Goal: Task Accomplishment & Management: Use online tool/utility

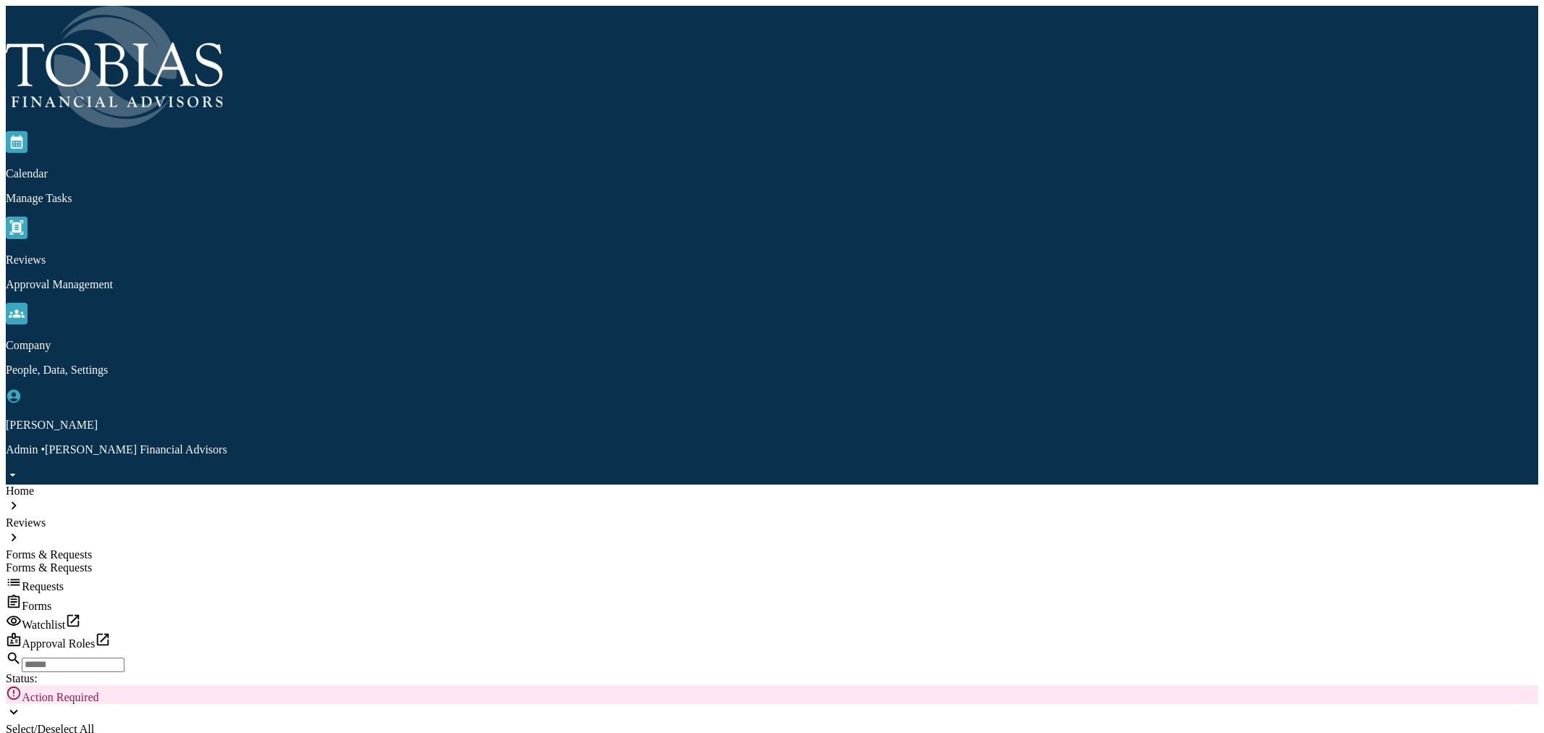
click at [65, 29] on img at bounding box center [114, 67] width 217 height 122
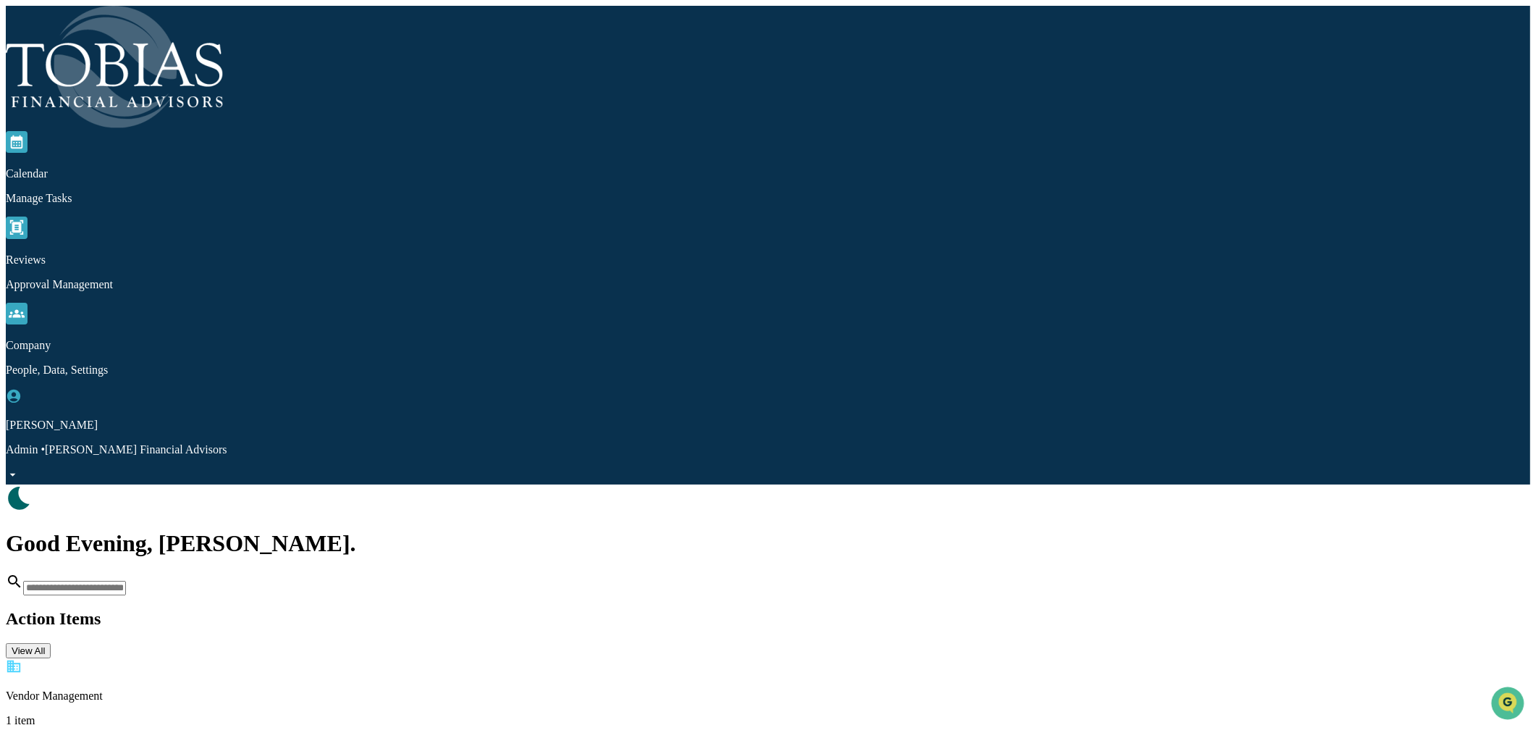
click at [299, 732] on p "Overdue" at bounding box center [768, 744] width 1524 height 13
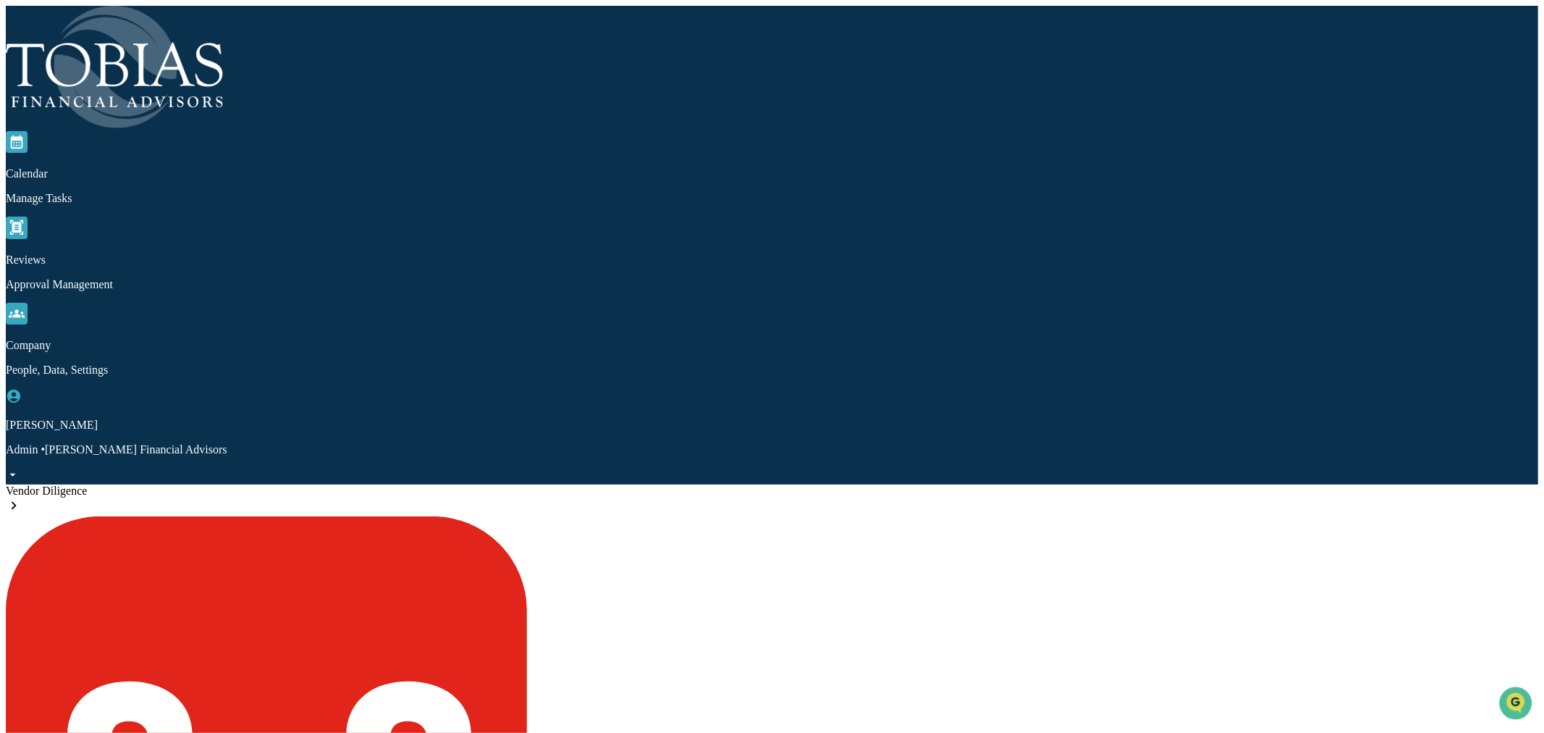
click at [62, 17] on img at bounding box center [114, 67] width 217 height 122
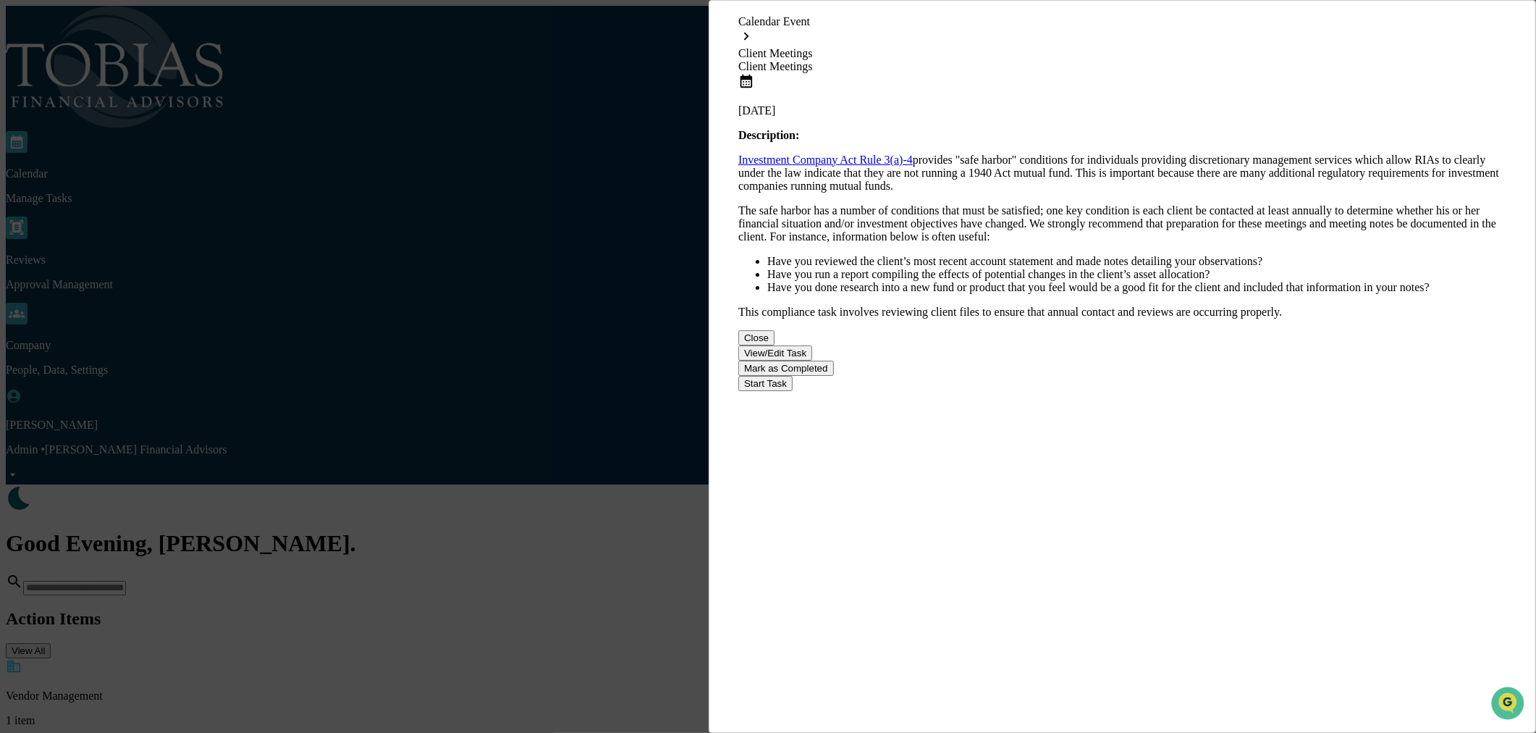
click at [498, 378] on div "Calendar Event Client Meetings Client Meetings [DATE] Description: Investment C…" at bounding box center [768, 366] width 1536 height 733
